Goal: Check status

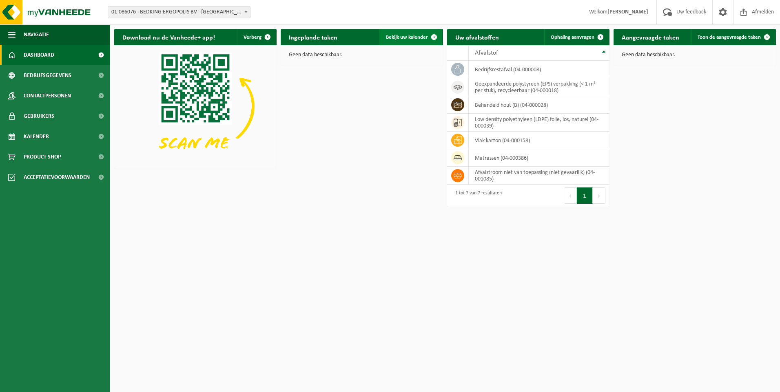
click at [436, 35] on span at bounding box center [434, 37] width 16 height 16
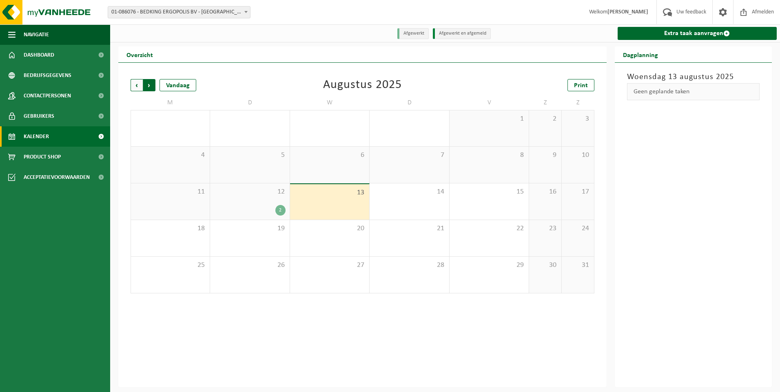
click at [136, 86] on span "Vorige" at bounding box center [136, 85] width 12 height 12
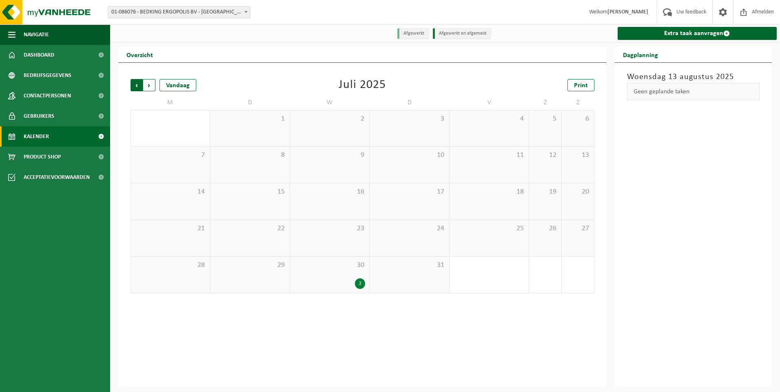
click at [150, 85] on span "Volgende" at bounding box center [149, 85] width 12 height 12
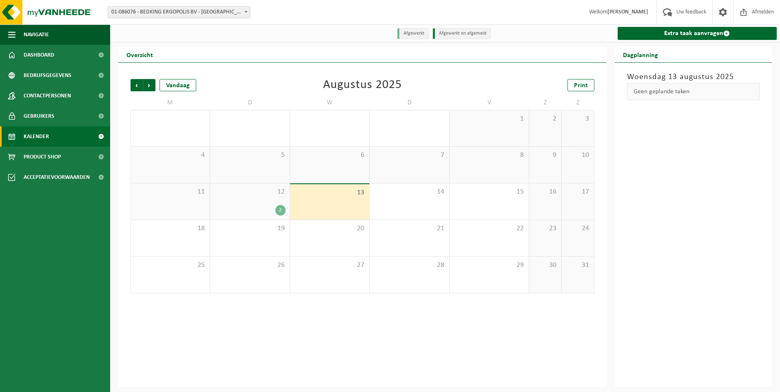
click at [405, 35] on li "Afgewerkt" at bounding box center [412, 33] width 31 height 11
click at [411, 34] on li "Afgewerkt" at bounding box center [412, 33] width 31 height 11
click at [460, 34] on li "Afgewerkt en afgemeld" at bounding box center [462, 33] width 58 height 11
click at [257, 199] on div "12 2" at bounding box center [249, 201] width 79 height 36
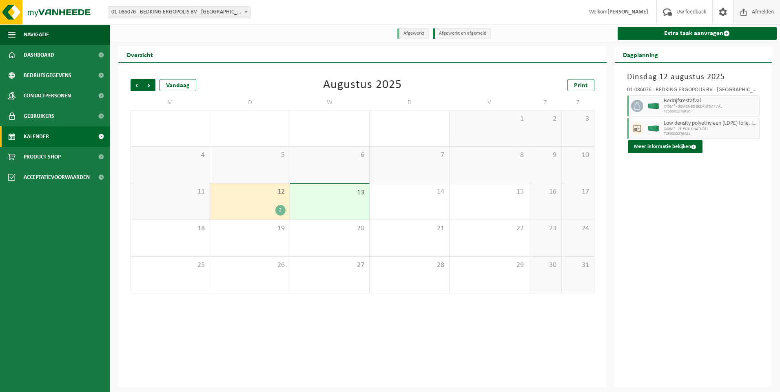
click at [768, 13] on span "Afmelden" at bounding box center [762, 12] width 26 height 24
